Goal: Transaction & Acquisition: Book appointment/travel/reservation

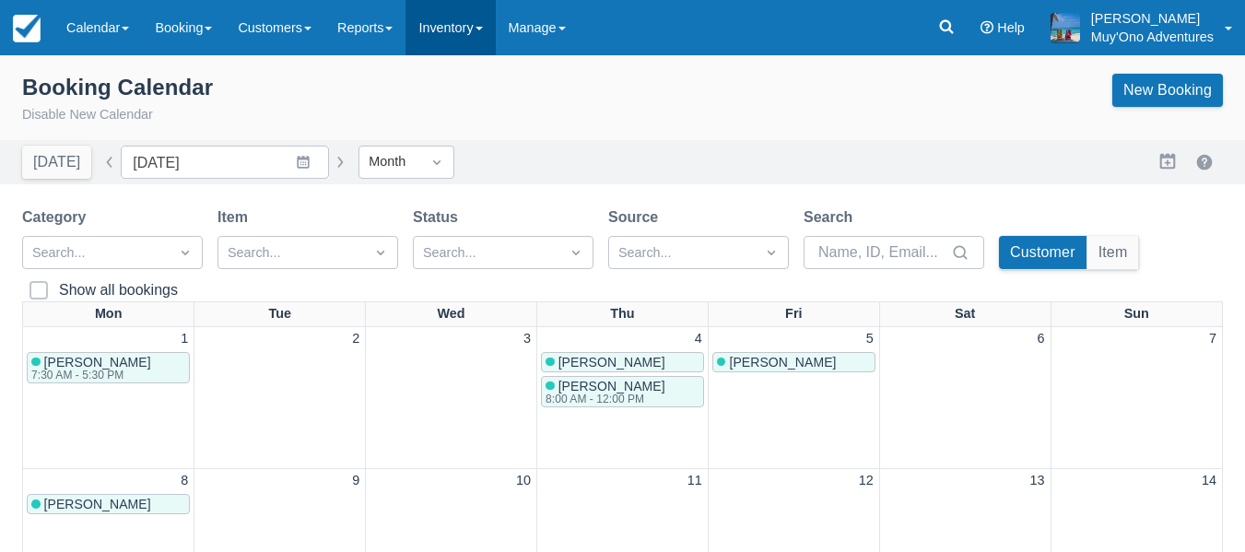
click at [454, 30] on link "Inventory" at bounding box center [450, 27] width 89 height 55
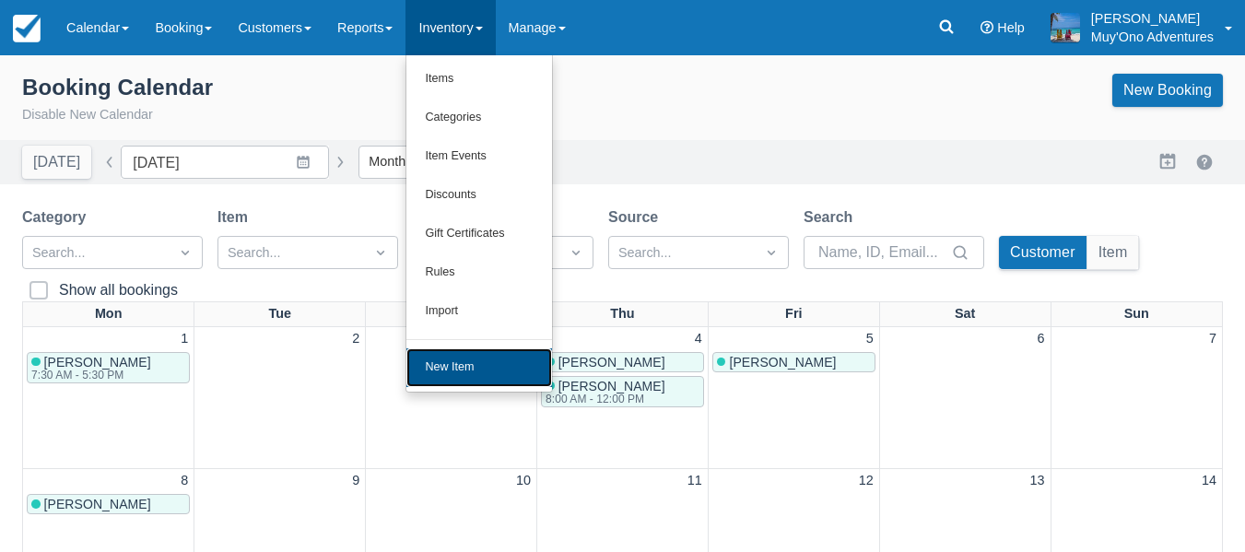
click at [476, 369] on link "New Item" at bounding box center [479, 367] width 146 height 39
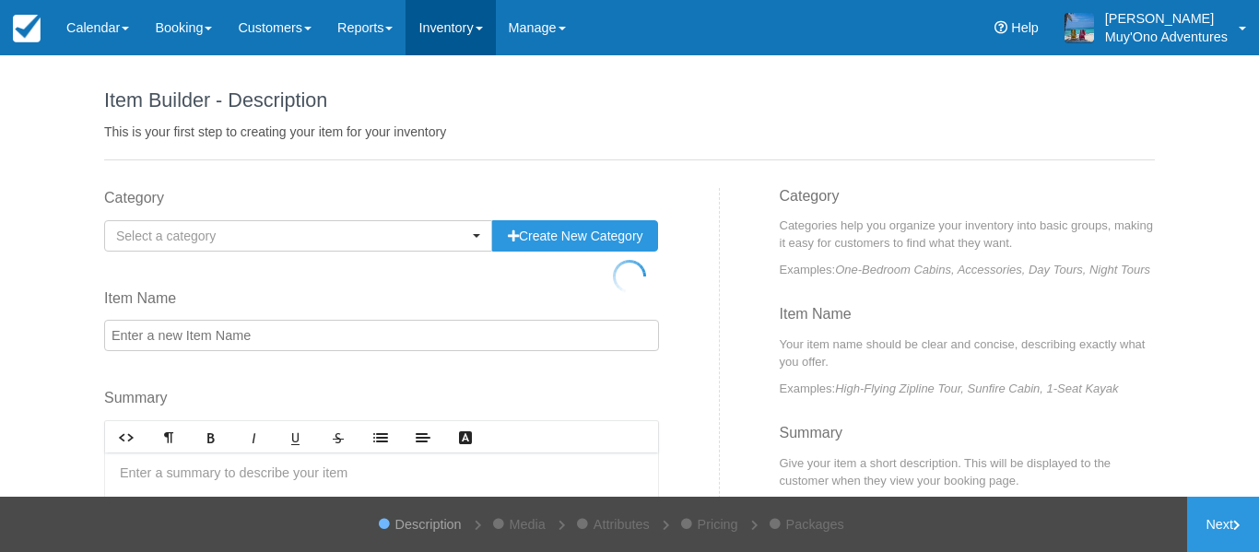
click at [468, 31] on div at bounding box center [629, 276] width 1259 height 552
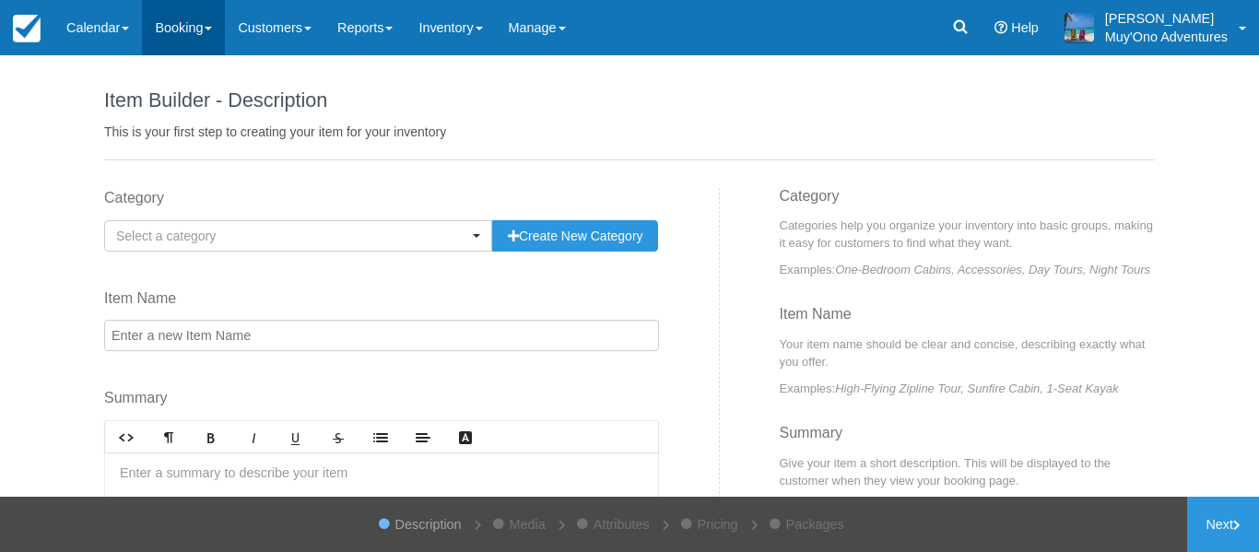
click at [212, 25] on link "Booking" at bounding box center [183, 27] width 83 height 55
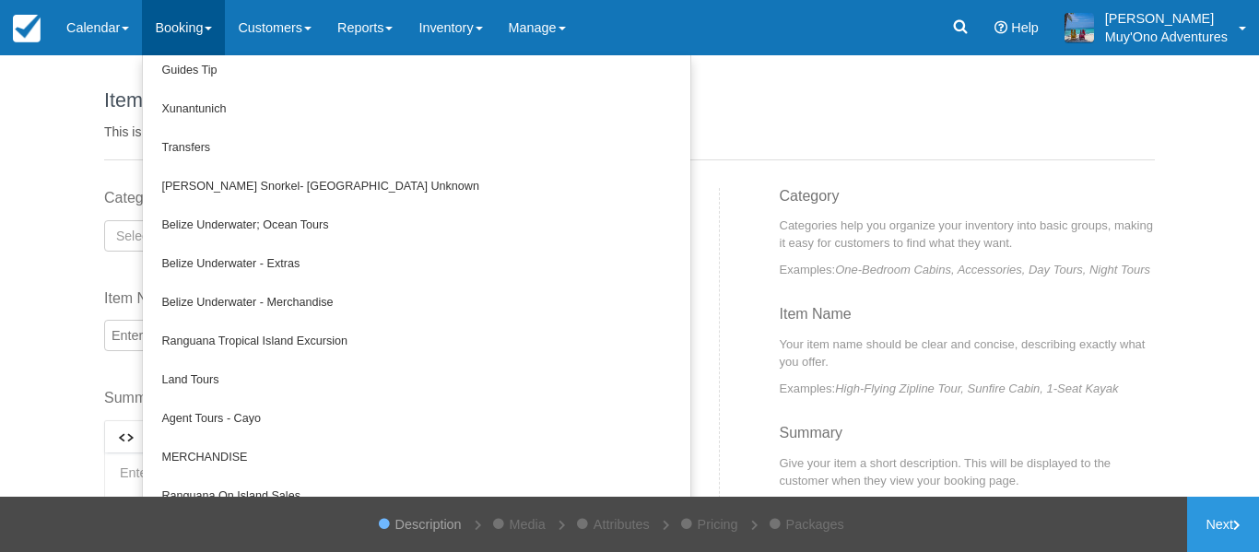
scroll to position [360, 0]
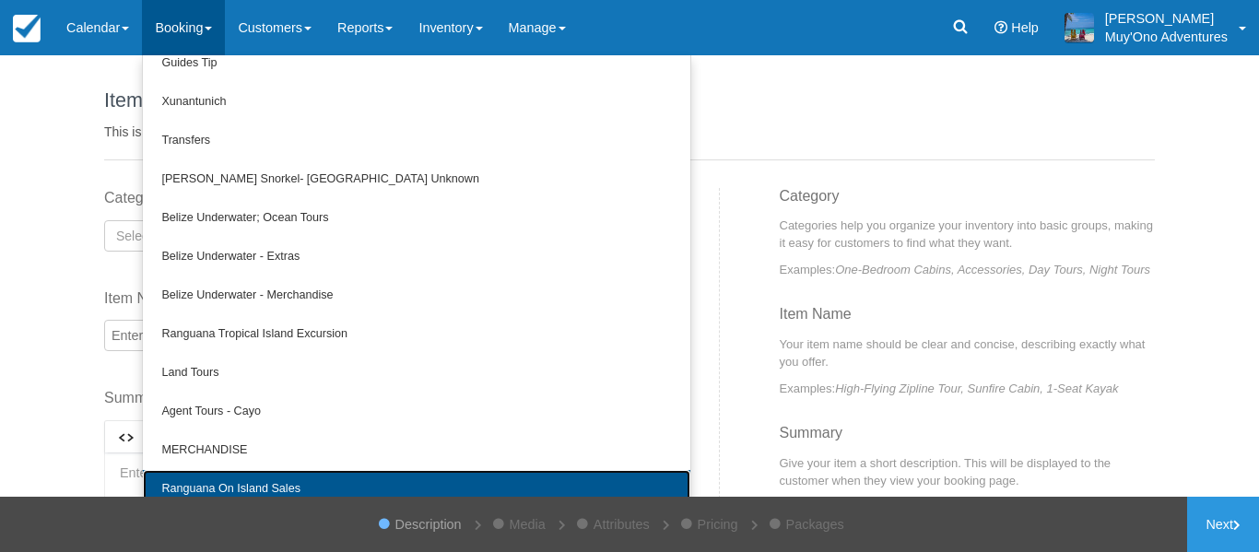
click at [280, 486] on link "Ranguana On Island Sales" at bounding box center [416, 489] width 547 height 39
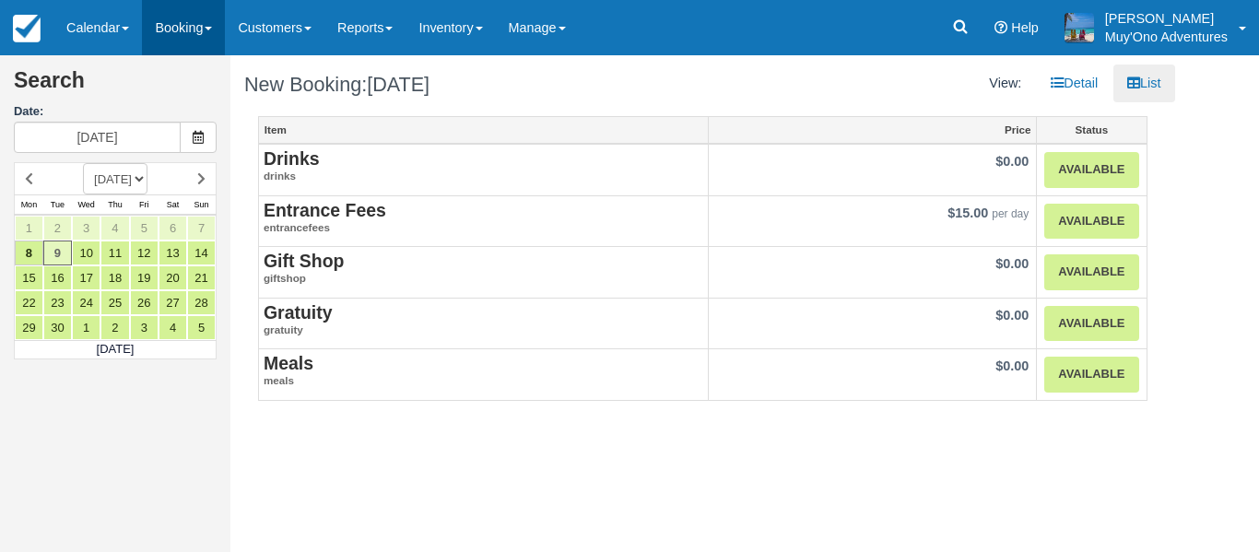
click at [178, 36] on link "Booking" at bounding box center [183, 27] width 83 height 55
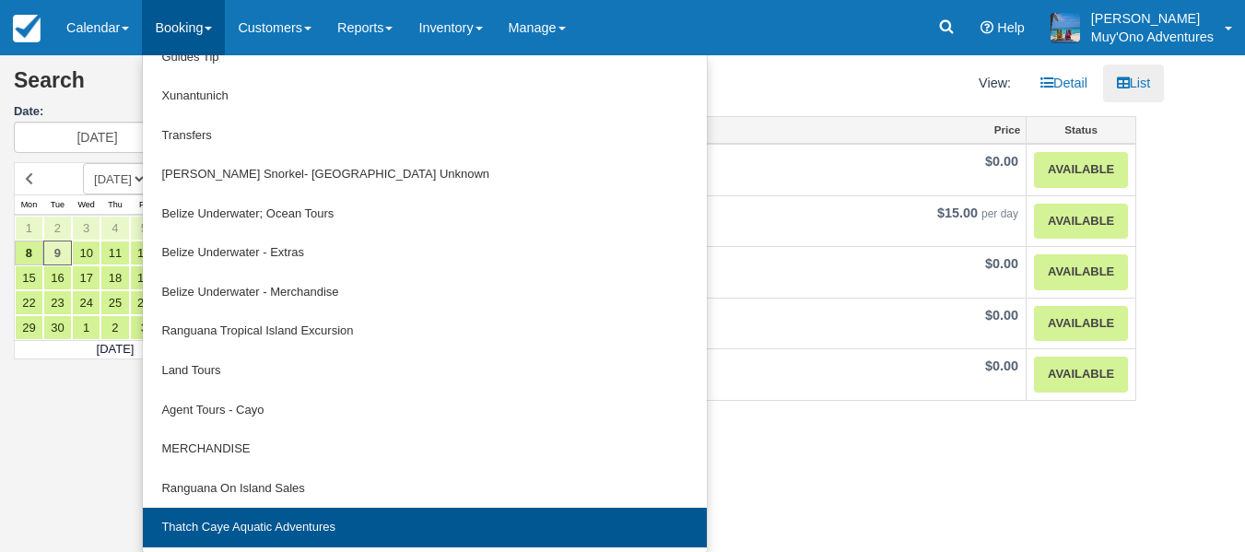
scroll to position [1, 0]
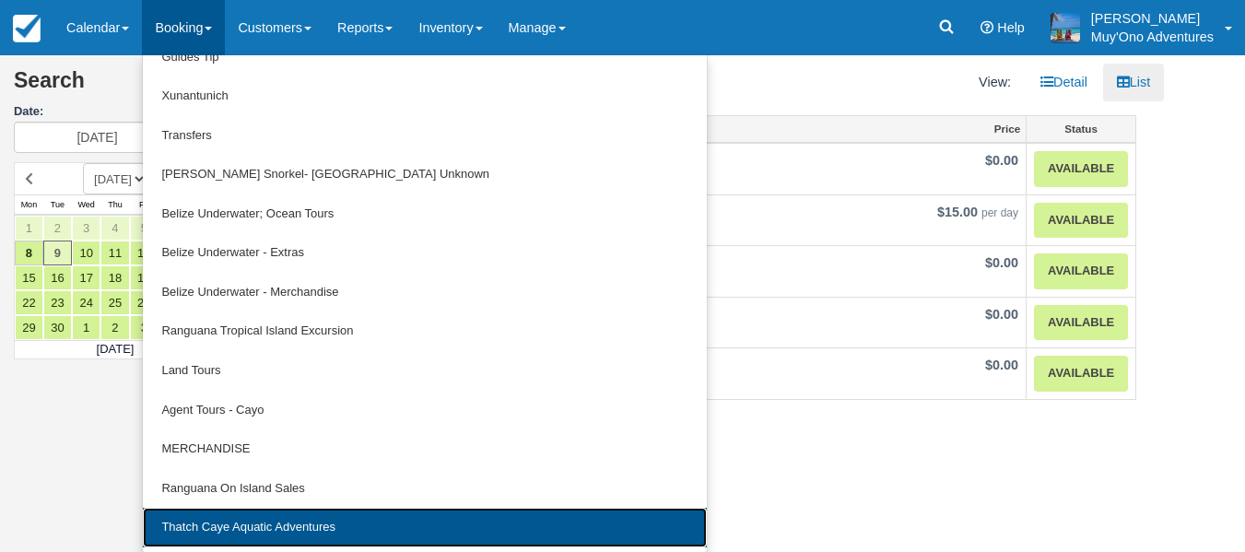
click at [282, 521] on link "Thatch Caye Aquatic Adventures" at bounding box center [424, 528] width 563 height 40
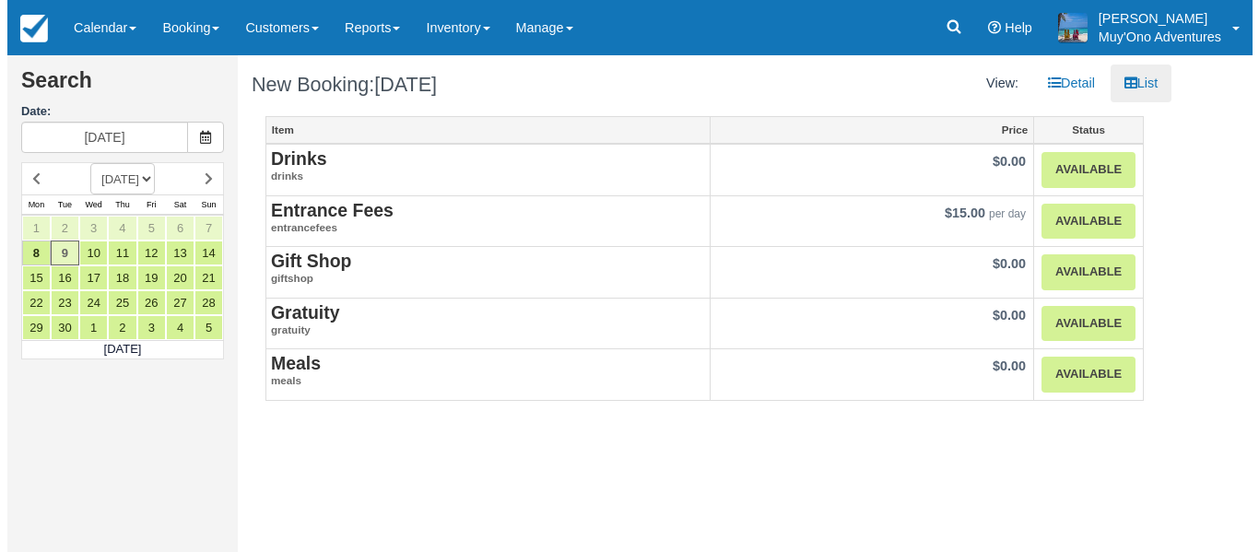
scroll to position [0, 0]
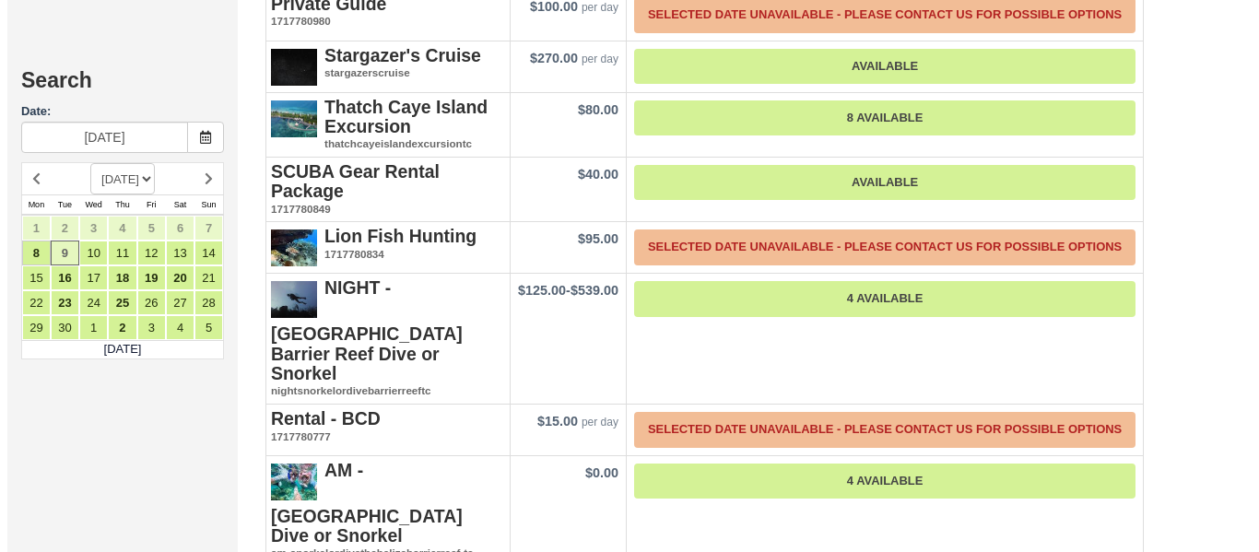
scroll to position [679, 0]
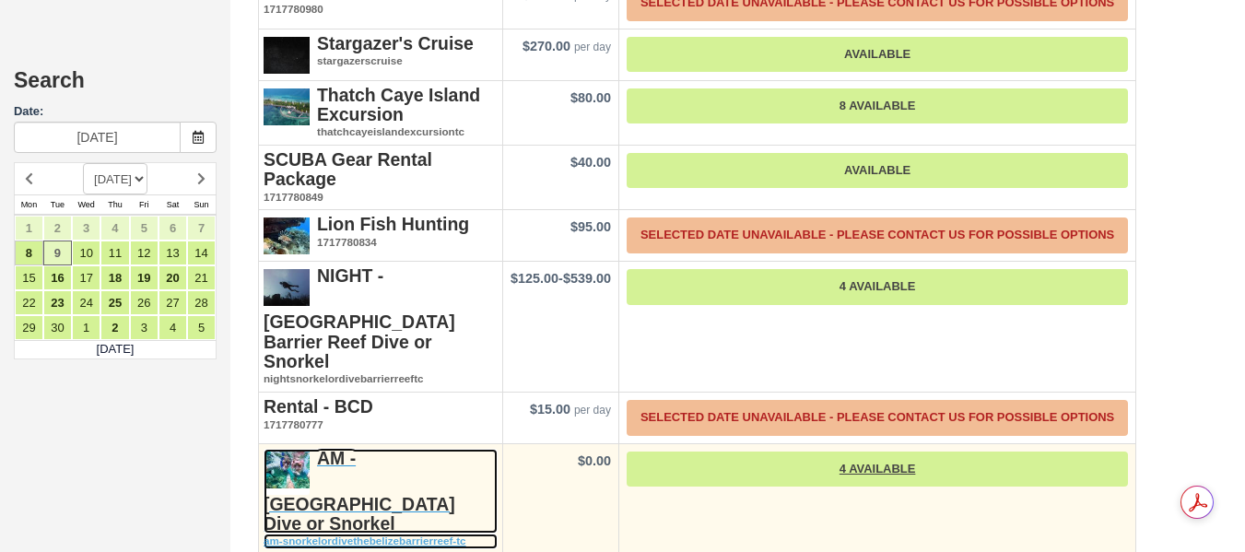
click at [393, 448] on strong "AM - [GEOGRAPHIC_DATA] Dive or Snorkel" at bounding box center [360, 491] width 192 height 86
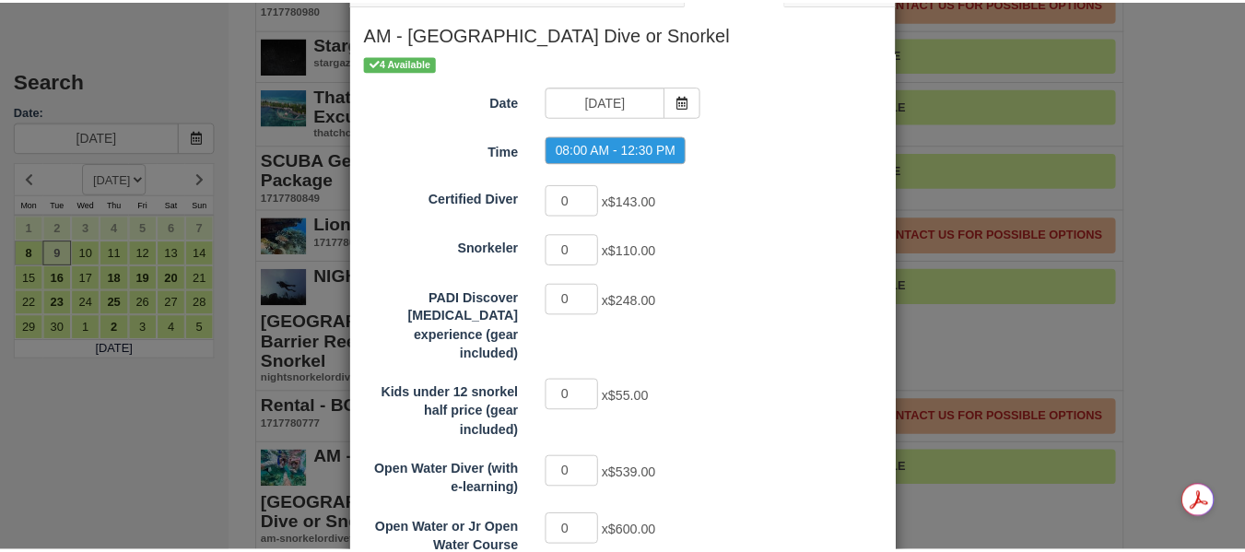
scroll to position [0, 0]
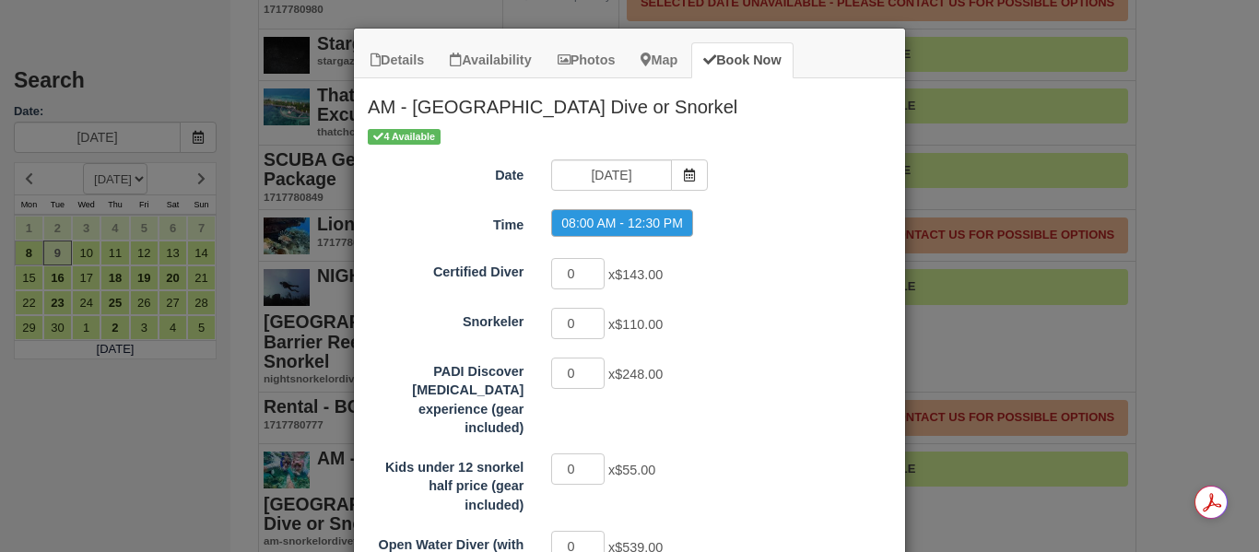
click at [1190, 176] on div "Details Availability Photos Map Book Now AM - Belize Barrier Reef Dive or Snork…" at bounding box center [629, 276] width 1259 height 552
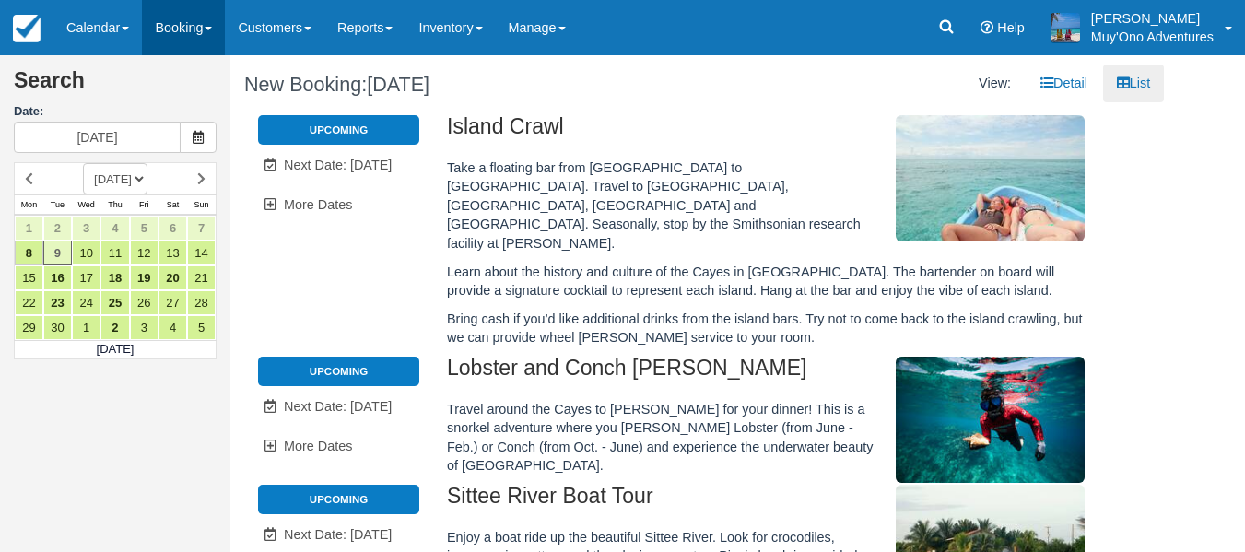
click at [200, 30] on link "Booking" at bounding box center [183, 27] width 83 height 55
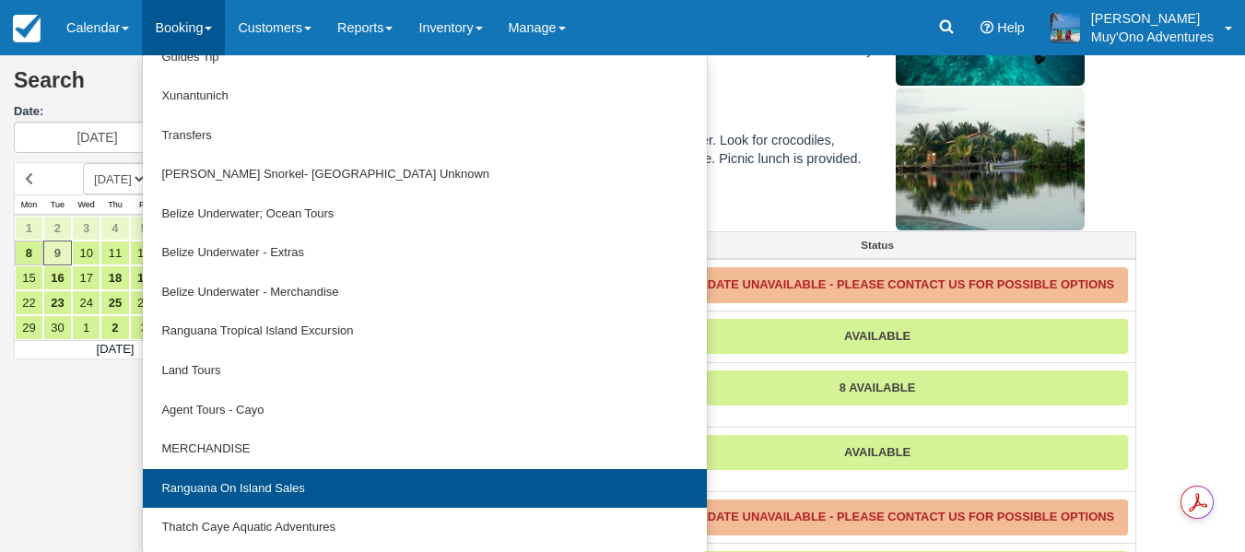
scroll to position [399, 0]
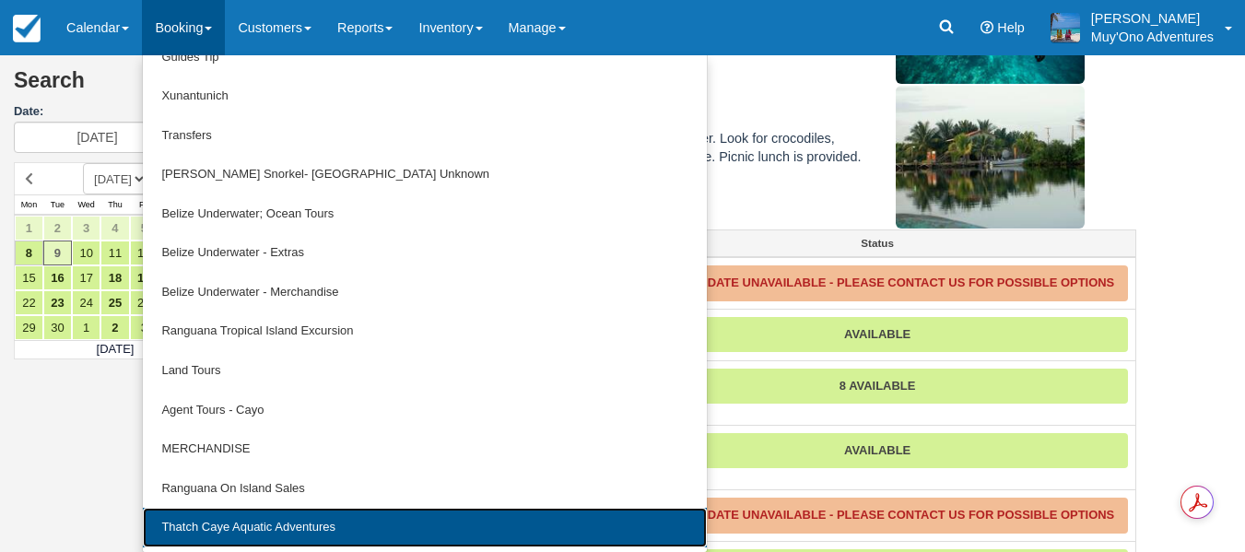
click at [237, 526] on link "Thatch Caye Aquatic Adventures" at bounding box center [424, 528] width 563 height 40
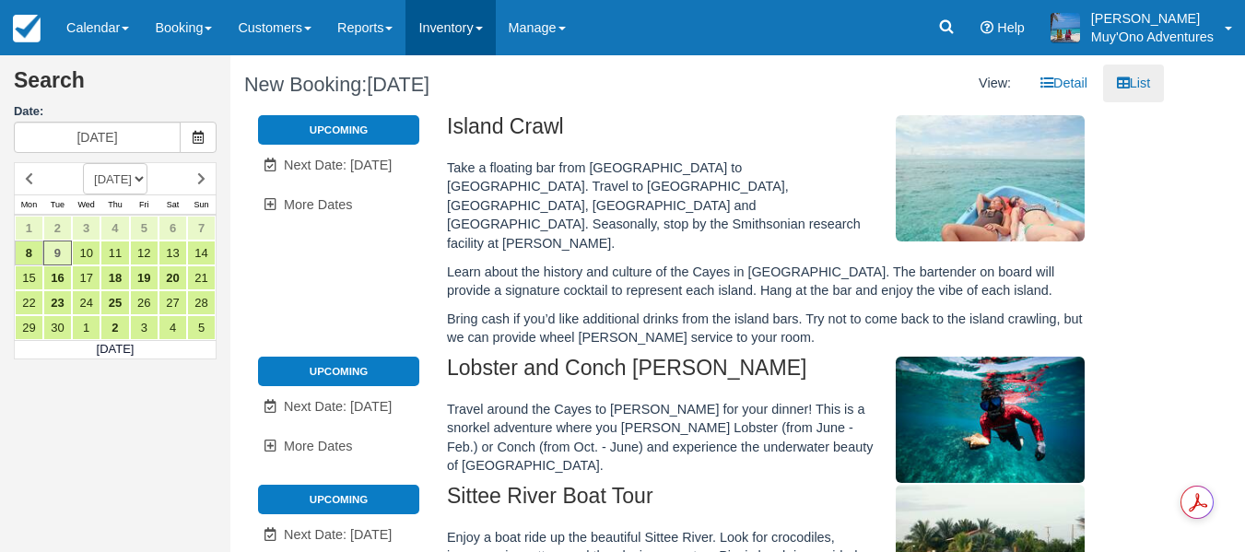
click at [486, 31] on link "Inventory" at bounding box center [450, 27] width 89 height 55
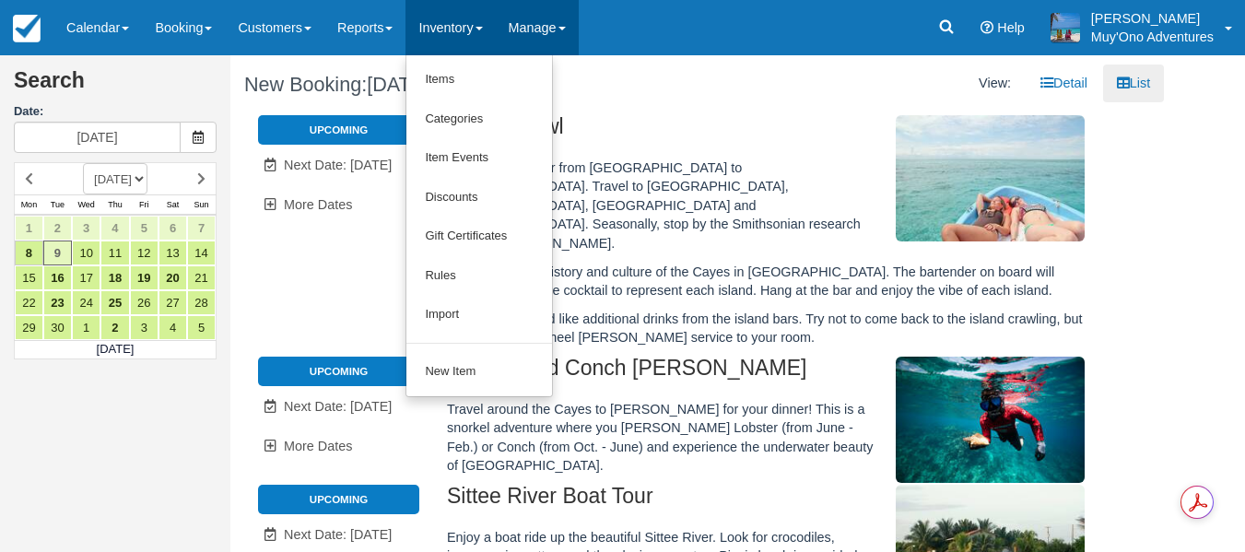
click at [546, 26] on link "Manage" at bounding box center [537, 27] width 83 height 55
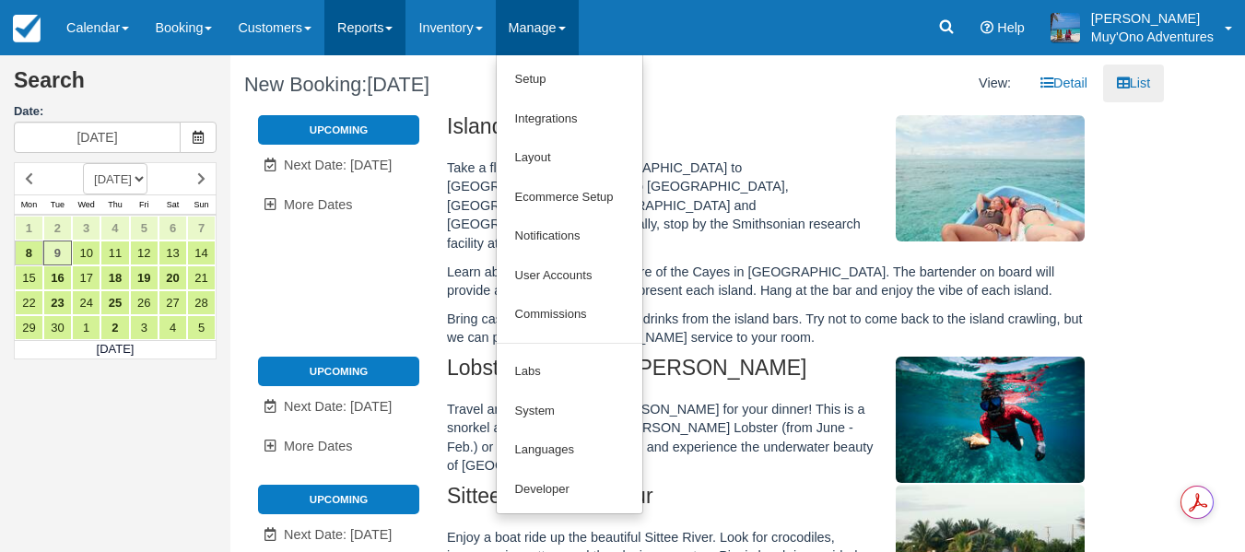
click at [377, 45] on link "Reports" at bounding box center [364, 27] width 81 height 55
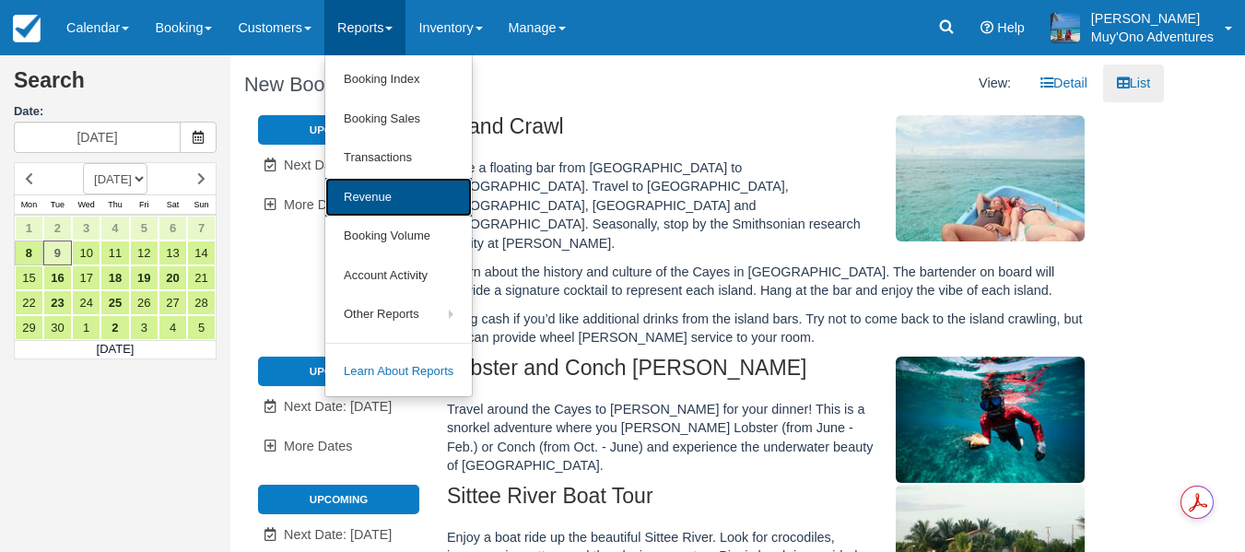
click at [374, 194] on link "Revenue" at bounding box center [398, 198] width 147 height 40
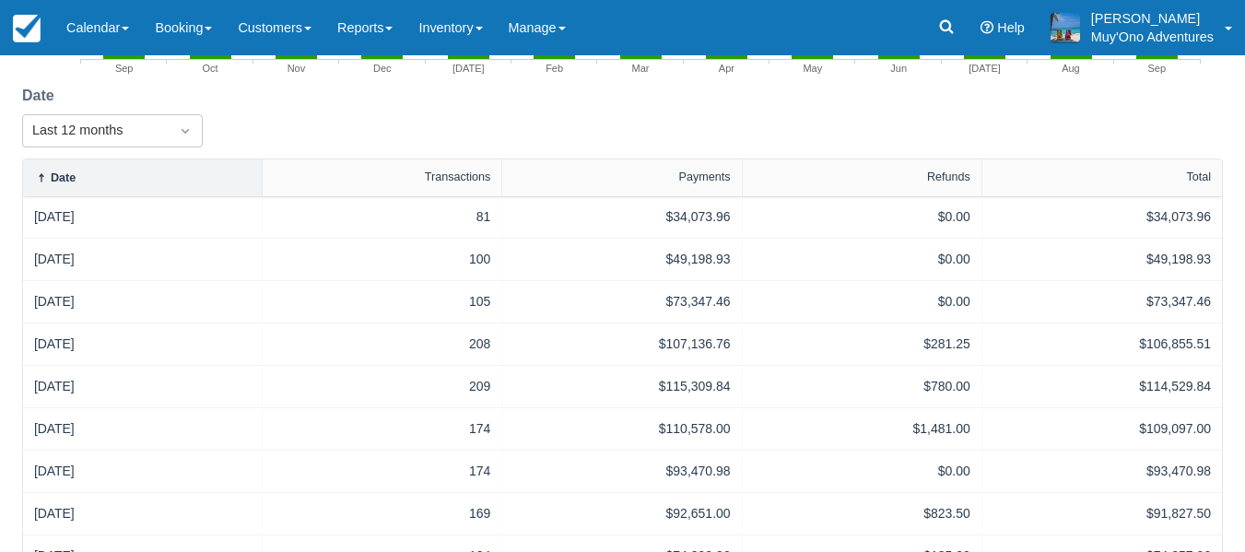
scroll to position [369, 0]
